Goal: Browse casually

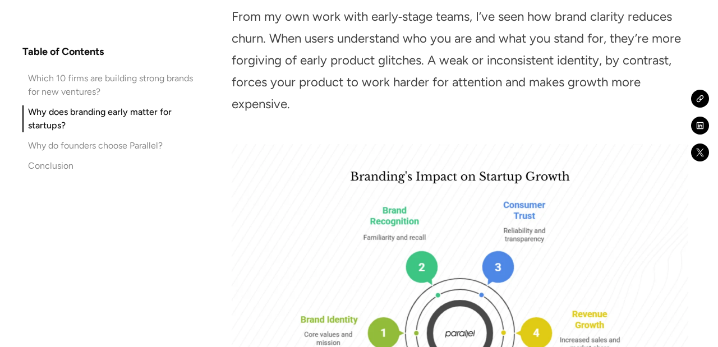
scroll to position [7391, 0]
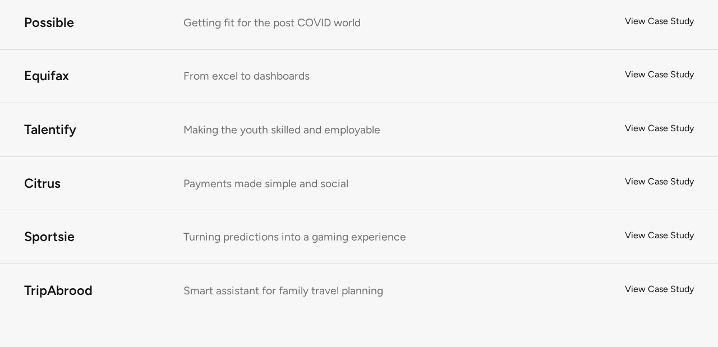
scroll to position [6824, 0]
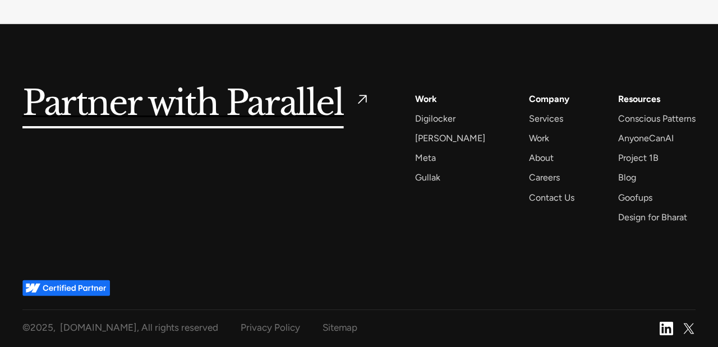
click at [667, 330] on img at bounding box center [666, 328] width 13 height 13
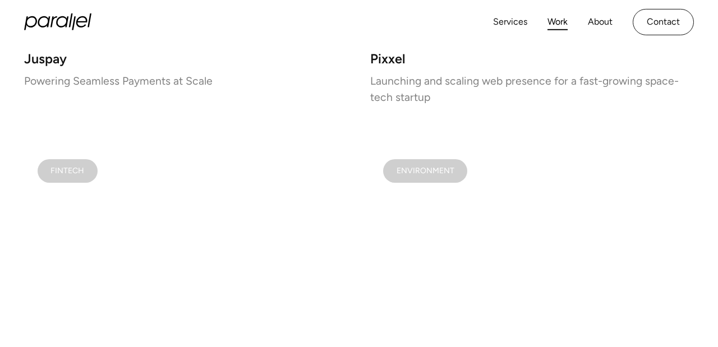
scroll to position [1232, 0]
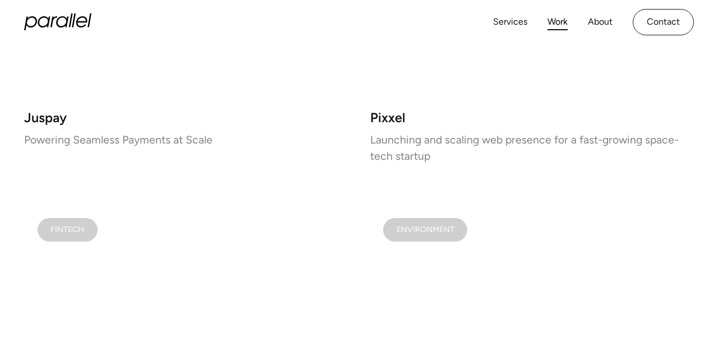
click at [55, 26] on icon "home" at bounding box center [57, 21] width 67 height 17
click at [48, 25] on icon "home" at bounding box center [44, 21] width 12 height 11
